Goal: Task Accomplishment & Management: Complete application form

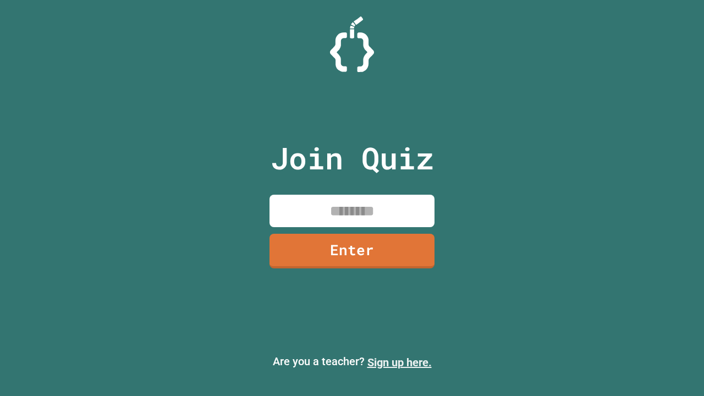
click at [400, 363] on link "Sign up here." at bounding box center [400, 362] width 64 height 13
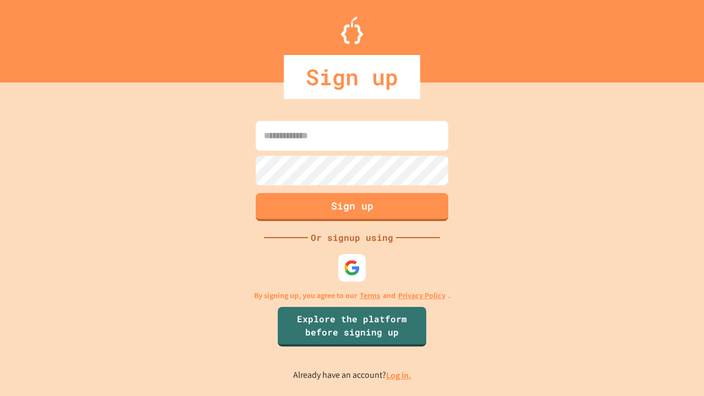
click at [400, 375] on link "Log in." at bounding box center [398, 376] width 25 height 12
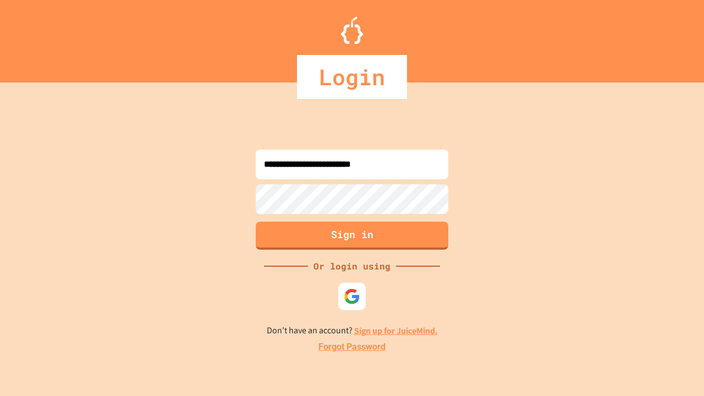
type input "**********"
